Goal: Task Accomplishment & Management: Use online tool/utility

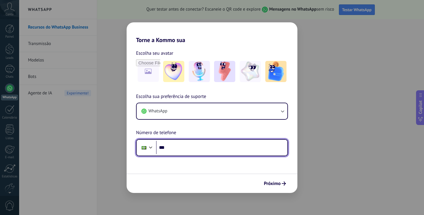
click at [225, 153] on input "***" at bounding box center [221, 148] width 131 height 14
type input "**********"
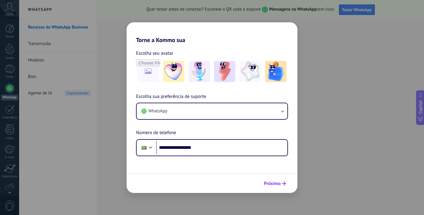
click at [271, 184] on span "Próximo" at bounding box center [272, 184] width 17 height 4
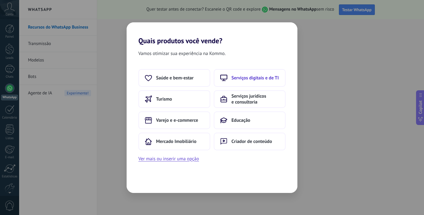
click at [237, 81] on button "Serviços digitais e de TI" at bounding box center [250, 78] width 72 height 18
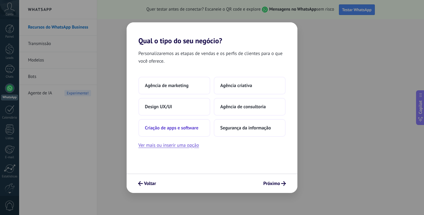
click at [179, 128] on span "Criação de apps e software" at bounding box center [172, 128] width 54 height 6
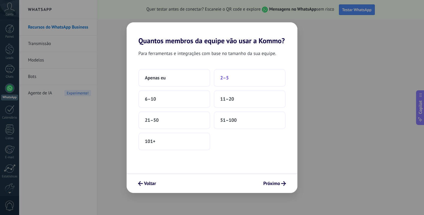
click at [240, 80] on button "2–5" at bounding box center [250, 78] width 72 height 18
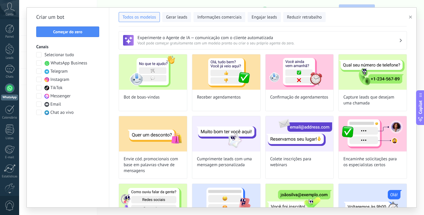
click at [40, 70] on span at bounding box center [38, 71] width 5 height 5
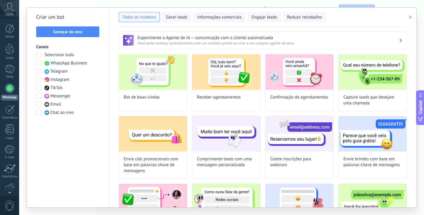
click at [39, 80] on span at bounding box center [38, 79] width 5 height 5
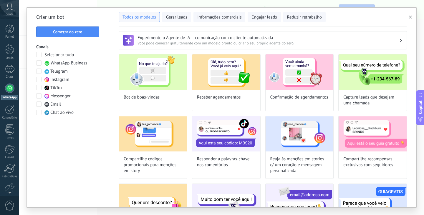
click at [39, 87] on span at bounding box center [38, 87] width 5 height 5
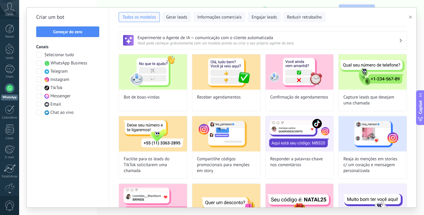
click at [39, 94] on span at bounding box center [38, 95] width 5 height 5
click at [39, 105] on span at bounding box center [38, 104] width 5 height 5
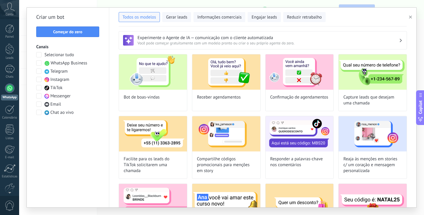
click at [37, 104] on span at bounding box center [38, 104] width 5 height 5
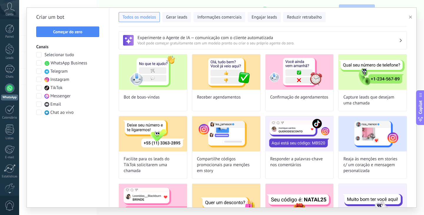
click at [39, 98] on span at bounding box center [38, 95] width 5 height 5
click at [40, 88] on span at bounding box center [38, 87] width 5 height 5
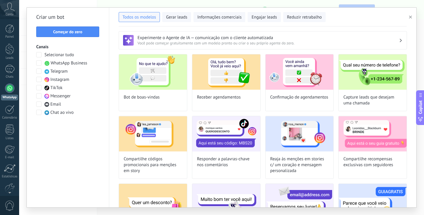
click at [40, 80] on span at bounding box center [38, 79] width 5 height 5
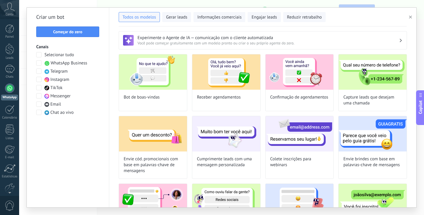
click at [38, 73] on span at bounding box center [38, 71] width 5 height 5
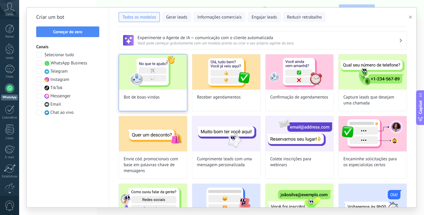
click at [163, 64] on img at bounding box center [153, 71] width 68 height 35
type input "**********"
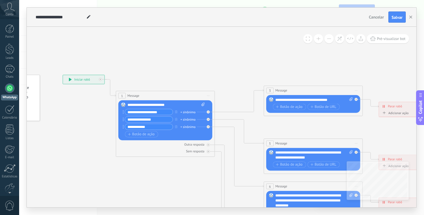
click at [139, 113] on input "**********" at bounding box center [149, 112] width 48 height 6
click at [157, 123] on div "**********" at bounding box center [164, 120] width 79 height 22
click at [152, 121] on input "**********" at bounding box center [149, 120] width 48 height 6
click at [140, 170] on icon at bounding box center [324, 200] width 771 height 498
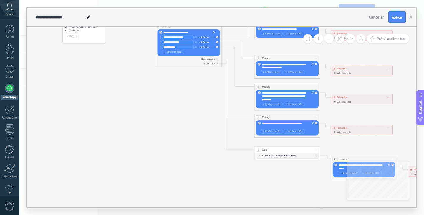
click at [7, 89] on div at bounding box center [9, 88] width 9 height 9
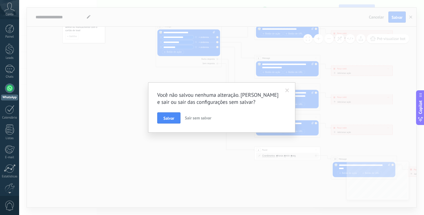
click at [286, 91] on span at bounding box center [287, 91] width 4 height 4
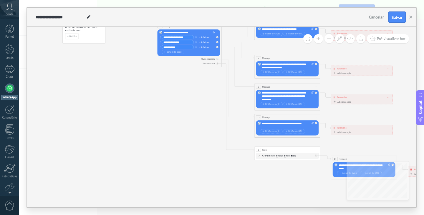
click at [10, 90] on div at bounding box center [9, 88] width 9 height 9
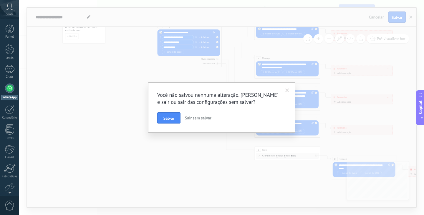
click at [205, 117] on span "Sair sem salvar" at bounding box center [198, 117] width 26 height 5
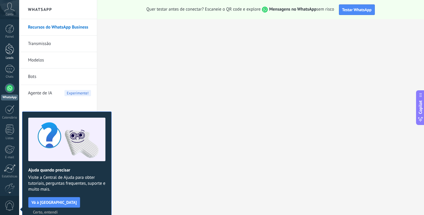
click at [5, 55] on link "Leads" at bounding box center [9, 52] width 19 height 16
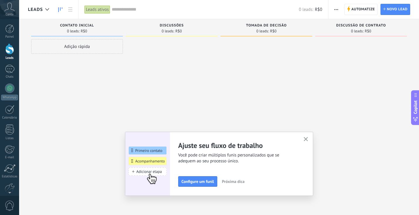
click at [172, 30] on span "0 leads:" at bounding box center [168, 31] width 13 height 4
click at [308, 138] on icon "button" at bounding box center [306, 139] width 4 height 4
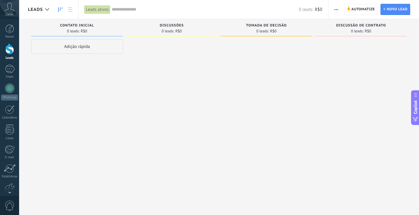
click at [363, 35] on div "Discussão de contrato 0 leads: R$0" at bounding box center [362, 27] width 92 height 17
click at [87, 30] on span "R$0" at bounding box center [84, 31] width 6 height 4
click at [7, 14] on span "Conta" at bounding box center [10, 15] width 8 height 4
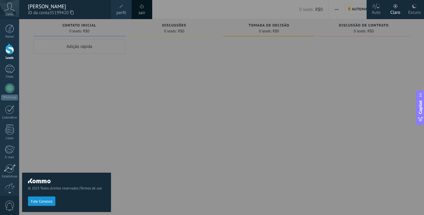
click at [414, 6] on icon at bounding box center [414, 6] width 5 height 5
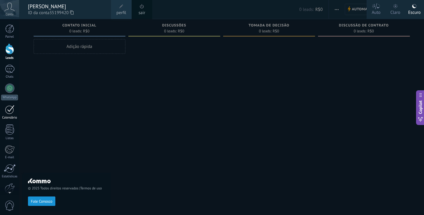
click at [11, 111] on div at bounding box center [9, 109] width 9 height 9
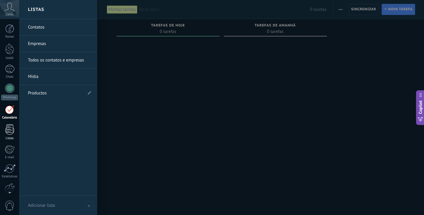
click at [11, 126] on div at bounding box center [9, 130] width 9 height 10
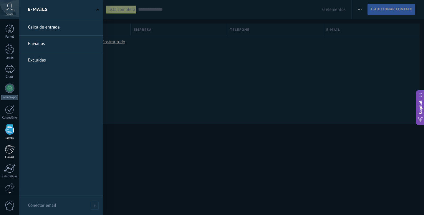
click at [12, 147] on div at bounding box center [10, 149] width 10 height 9
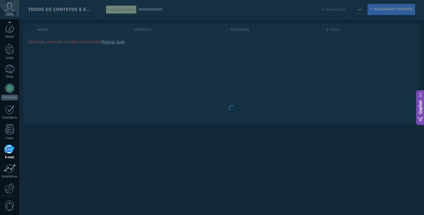
scroll to position [30, 0]
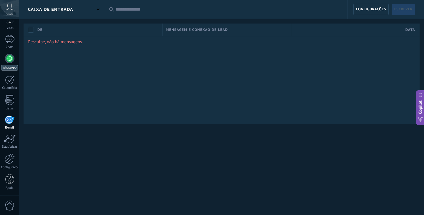
click at [8, 63] on div at bounding box center [9, 58] width 9 height 9
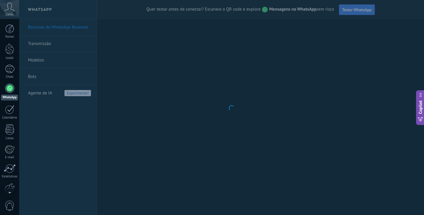
click at [36, 79] on body ".abccls-1,.abccls-2{fill-rule:evenodd}.abccls-2{fill:#fff} .abfcls-1{fill:none}…" at bounding box center [212, 107] width 424 height 215
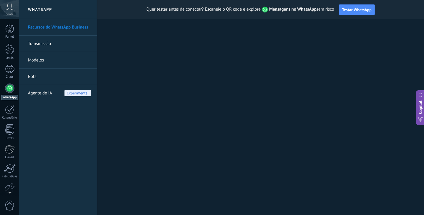
click at [37, 77] on link "Bots" at bounding box center [59, 77] width 63 height 16
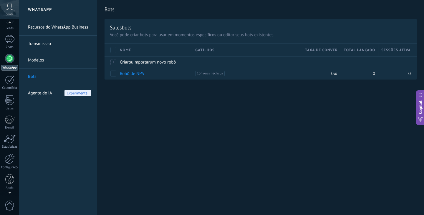
scroll to position [10, 0]
click at [10, 13] on span "Conta" at bounding box center [10, 15] width 8 height 4
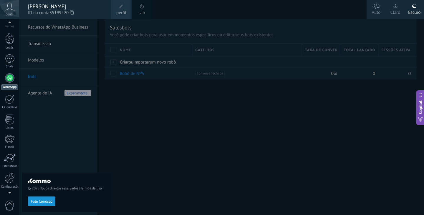
click at [40, 201] on span "Fale Conosco" at bounding box center [41, 202] width 21 height 4
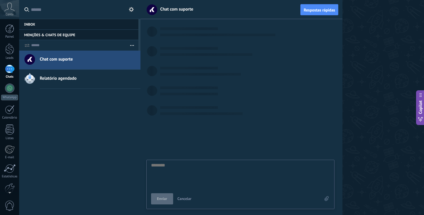
scroll to position [6, 0]
click at [61, 79] on span "Relatório agendado" at bounding box center [58, 79] width 37 height 6
type textarea "********"
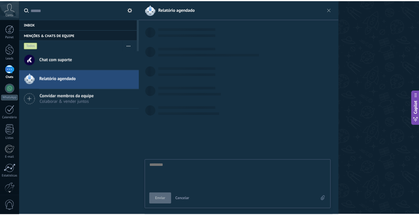
scroll to position [6, 0]
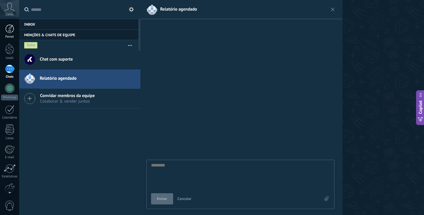
click at [14, 29] on div at bounding box center [9, 28] width 9 height 9
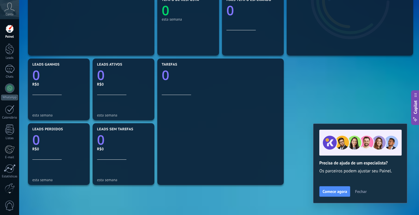
scroll to position [177, 0]
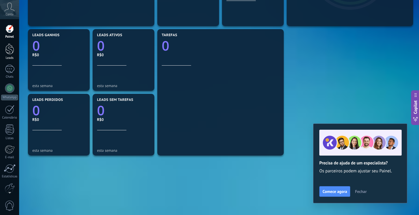
click at [13, 48] on div at bounding box center [9, 49] width 9 height 11
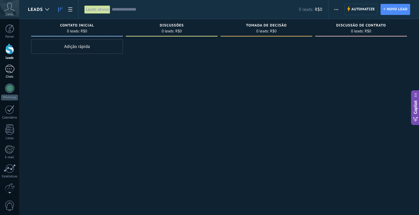
click at [11, 70] on div at bounding box center [9, 69] width 9 height 9
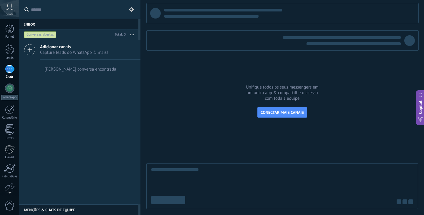
click at [11, 70] on div at bounding box center [9, 69] width 9 height 9
click at [54, 50] on span "Capture leads do WhatsApp & mais!" at bounding box center [74, 53] width 68 height 6
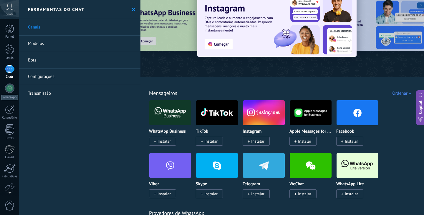
scroll to position [29, 0]
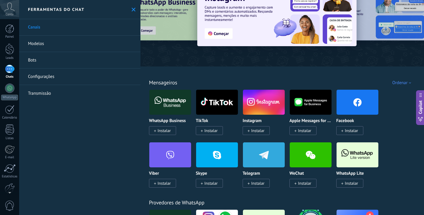
drag, startPoint x: 163, startPoint y: 133, endPoint x: 118, endPoint y: 141, distance: 45.7
click at [118, 140] on div "Inbox 0 Conversas abertas Total: 0 Silenciar Ações múltiplas Ordenar Mais recen…" at bounding box center [221, 107] width 405 height 215
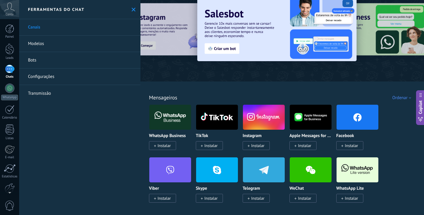
scroll to position [0, 0]
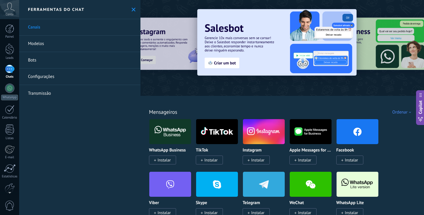
click at [170, 156] on span "Instalar" at bounding box center [162, 160] width 27 height 9
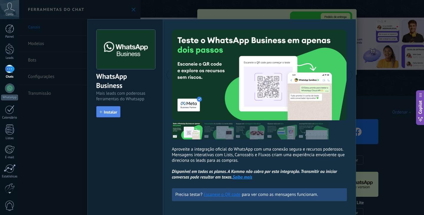
click at [108, 112] on span "Instalar" at bounding box center [110, 112] width 13 height 4
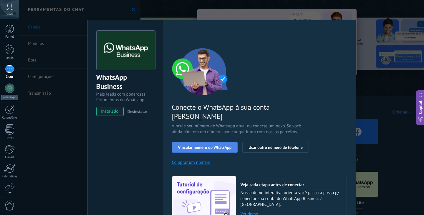
click at [213, 145] on span "Vincular número do WhatsApp" at bounding box center [205, 147] width 54 height 4
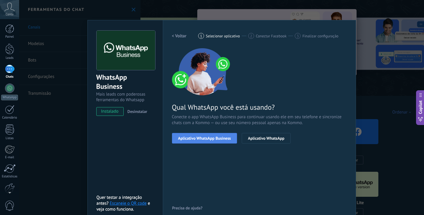
click at [215, 139] on span "Aplicativo WhatsApp Business" at bounding box center [204, 138] width 53 height 4
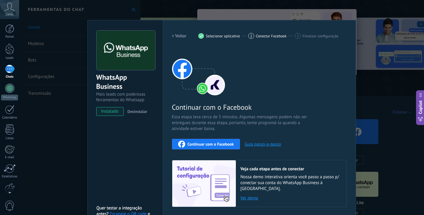
scroll to position [14, 0]
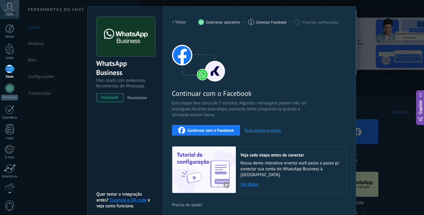
click at [214, 128] on span "Continuar com o Facebook" at bounding box center [211, 130] width 46 height 4
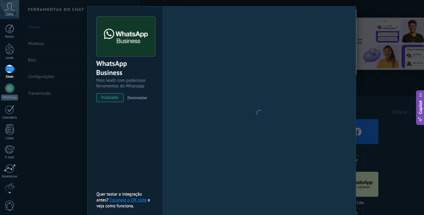
click at [70, 116] on div "WhatsApp Business Mais leads com poderosas ferramentas do Whatsapp instalado De…" at bounding box center [221, 107] width 405 height 215
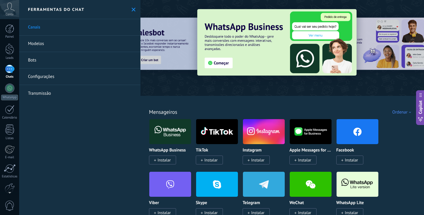
click at [15, 14] on div "Conta" at bounding box center [9, 9] width 19 height 19
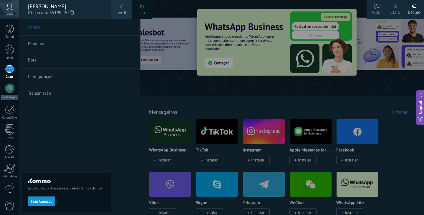
click at [45, 15] on span "ID da conta 35199420" at bounding box center [66, 13] width 77 height 6
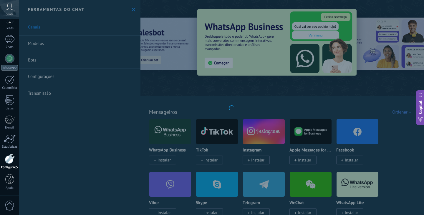
scroll to position [30, 0]
click at [11, 39] on div at bounding box center [9, 39] width 9 height 9
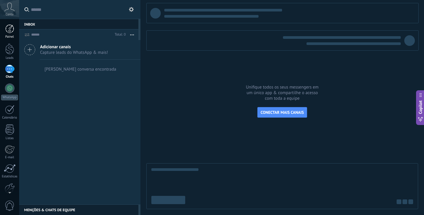
click at [10, 31] on div at bounding box center [9, 28] width 9 height 9
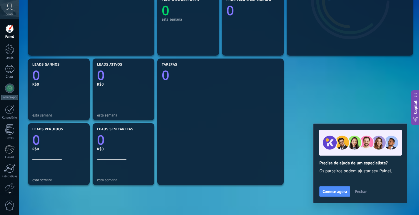
scroll to position [201, 0]
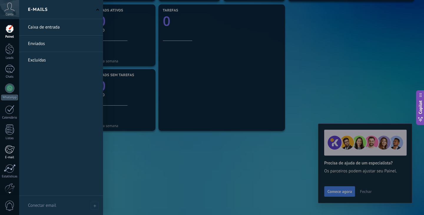
click at [12, 153] on div at bounding box center [10, 149] width 10 height 9
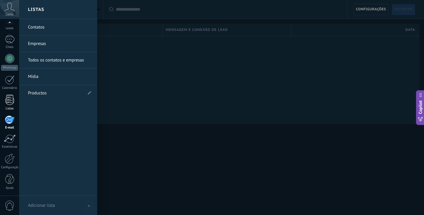
click at [9, 99] on div at bounding box center [9, 100] width 9 height 10
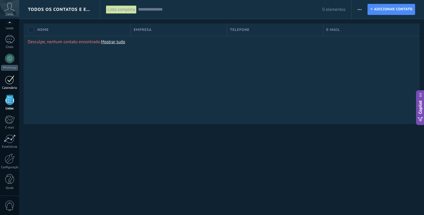
click at [9, 89] on div "Calendário" at bounding box center [9, 88] width 17 height 4
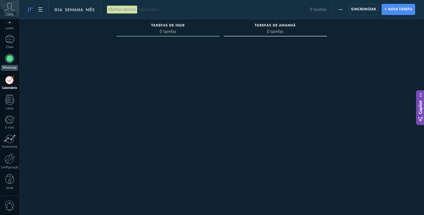
click at [8, 57] on div at bounding box center [9, 58] width 9 height 9
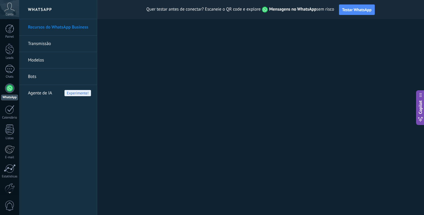
click at [47, 78] on link "Bots" at bounding box center [59, 77] width 63 height 16
